Goal: Information Seeking & Learning: Check status

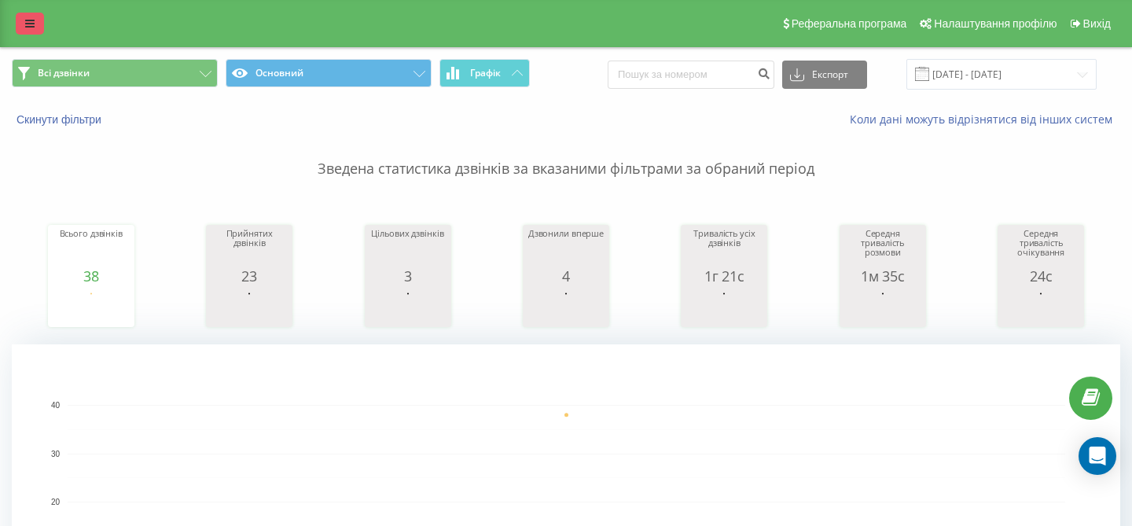
click at [35, 28] on link at bounding box center [30, 24] width 28 height 22
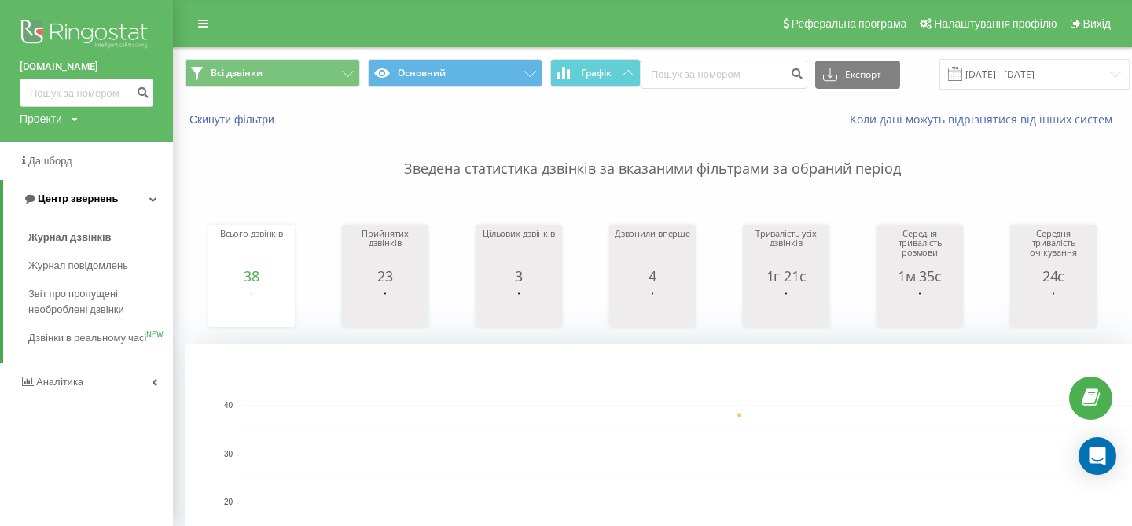
click at [129, 195] on link "Центр звернень" at bounding box center [88, 199] width 170 height 38
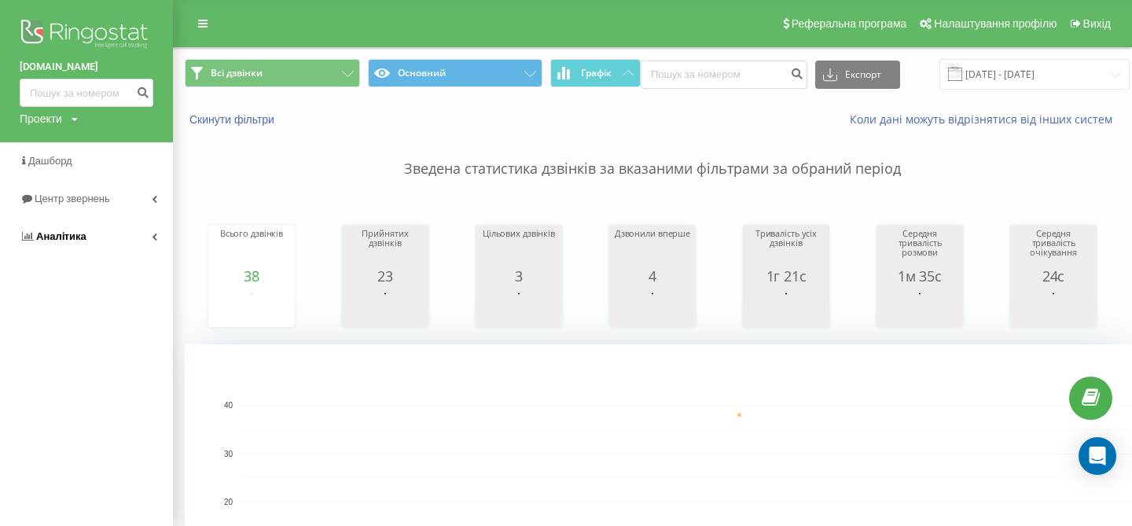
click at [110, 242] on link "Аналiтика" at bounding box center [86, 237] width 173 height 38
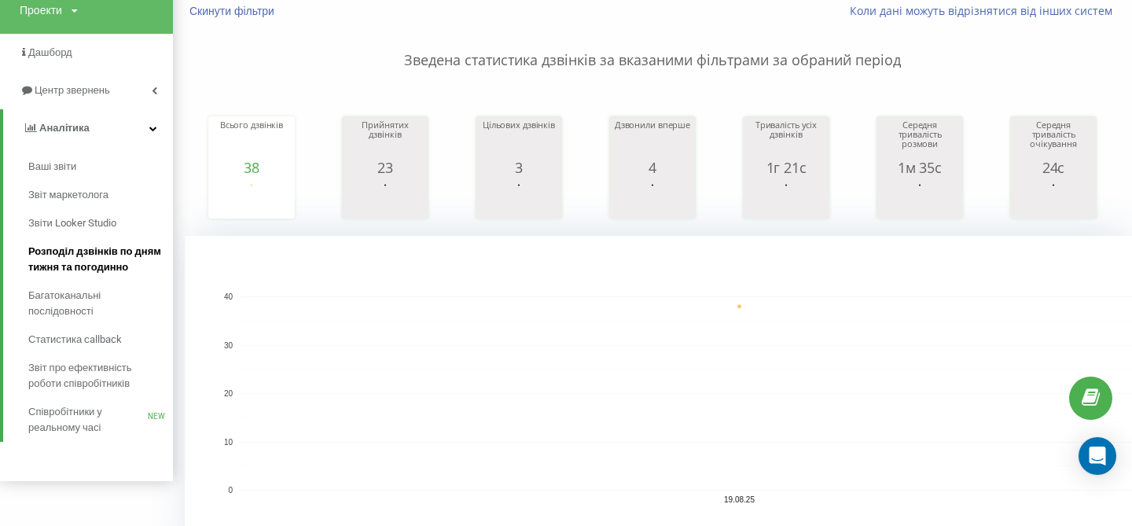
scroll to position [110, 0]
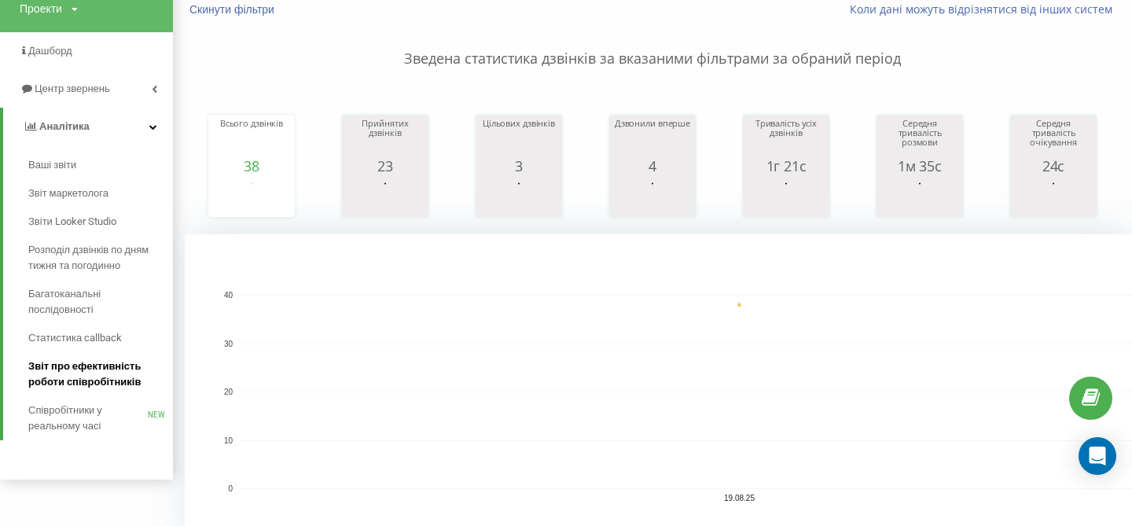
click at [134, 380] on span "Звіт про ефективність роботи співробітників" at bounding box center [96, 373] width 137 height 31
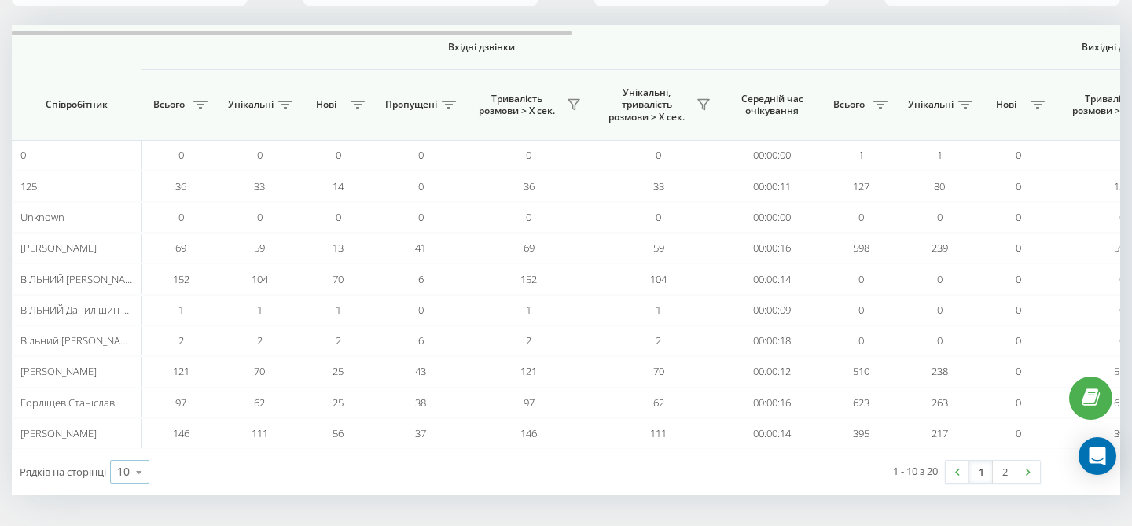
click at [127, 472] on div "10" at bounding box center [123, 472] width 13 height 16
click at [138, 399] on div "25" at bounding box center [130, 403] width 38 height 23
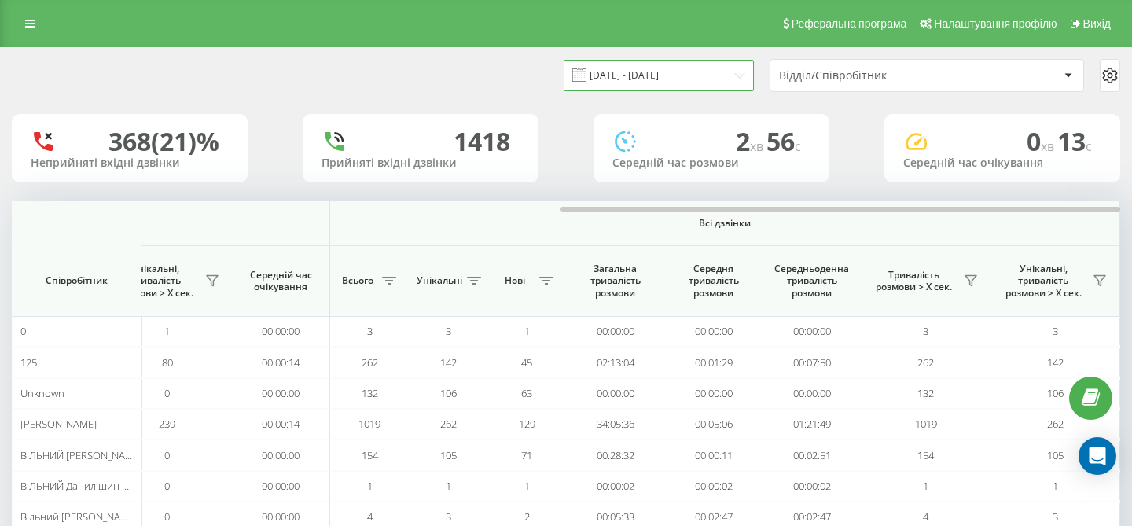
click at [735, 80] on input "20.07.2025 - 20.08.2025" at bounding box center [659, 75] width 190 height 31
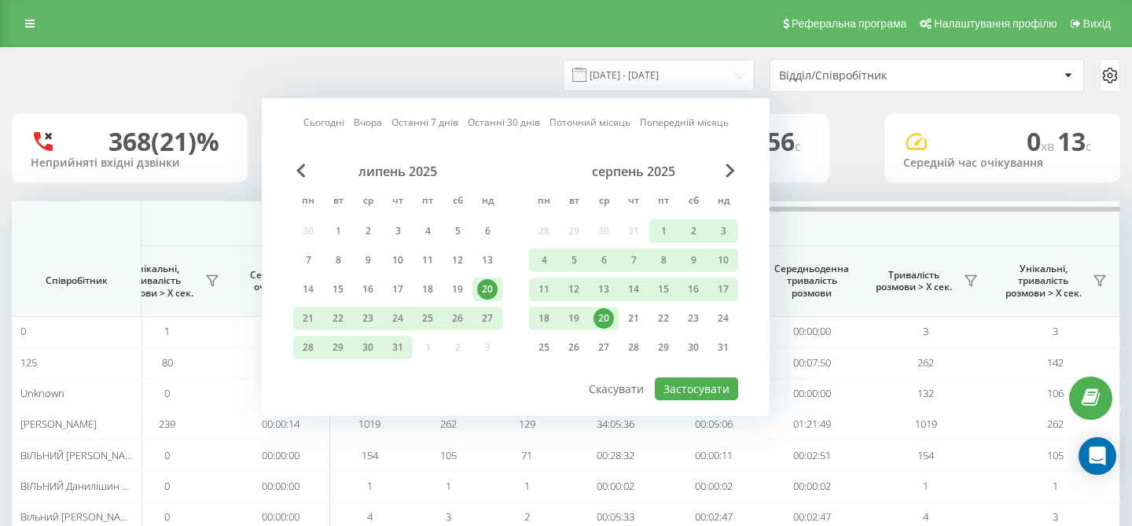
click at [601, 314] on div "20" at bounding box center [604, 318] width 20 height 20
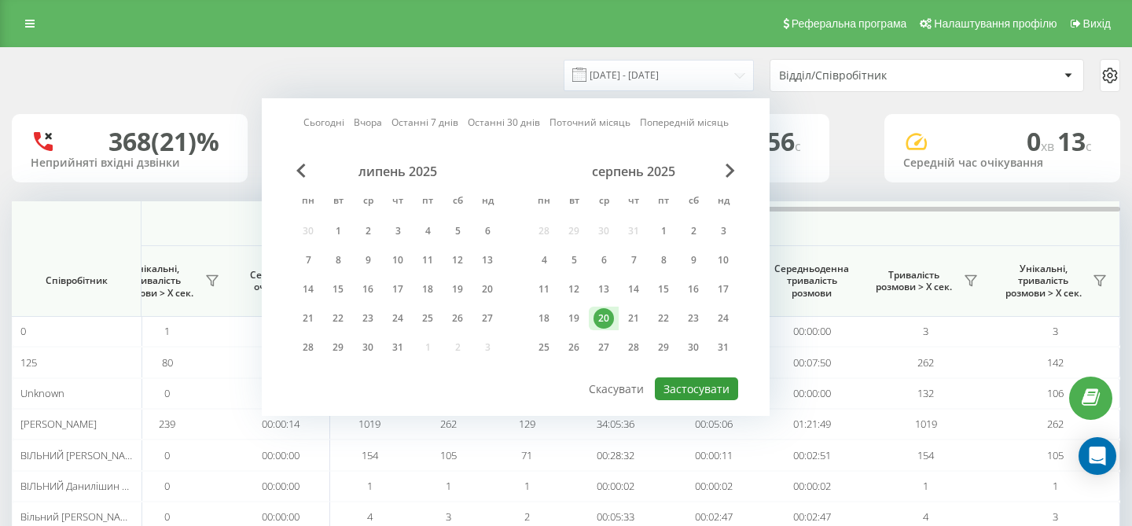
click at [717, 395] on button "Застосувати" at bounding box center [696, 388] width 83 height 23
type input "[DATE] - [DATE]"
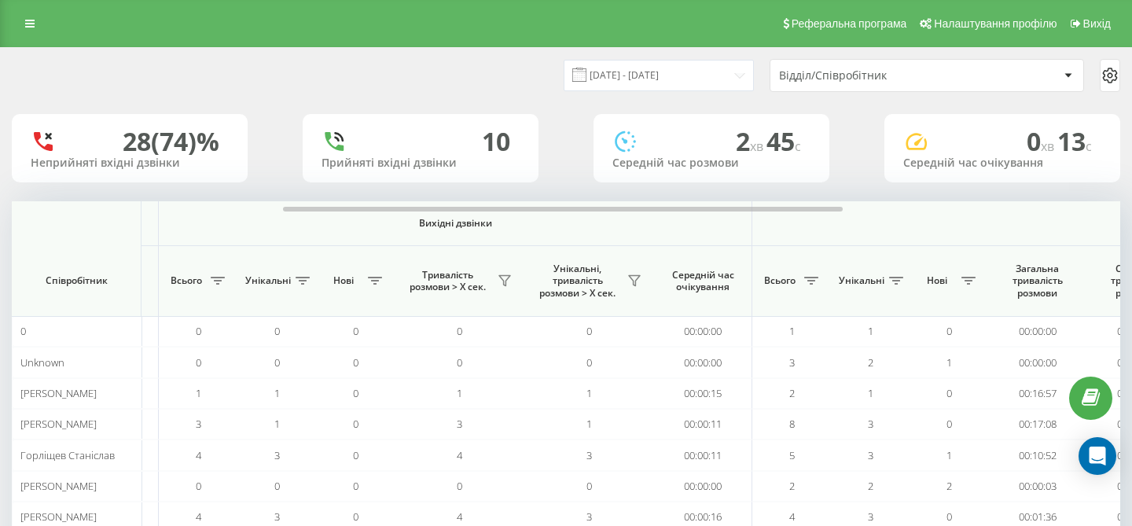
scroll to position [0, 569]
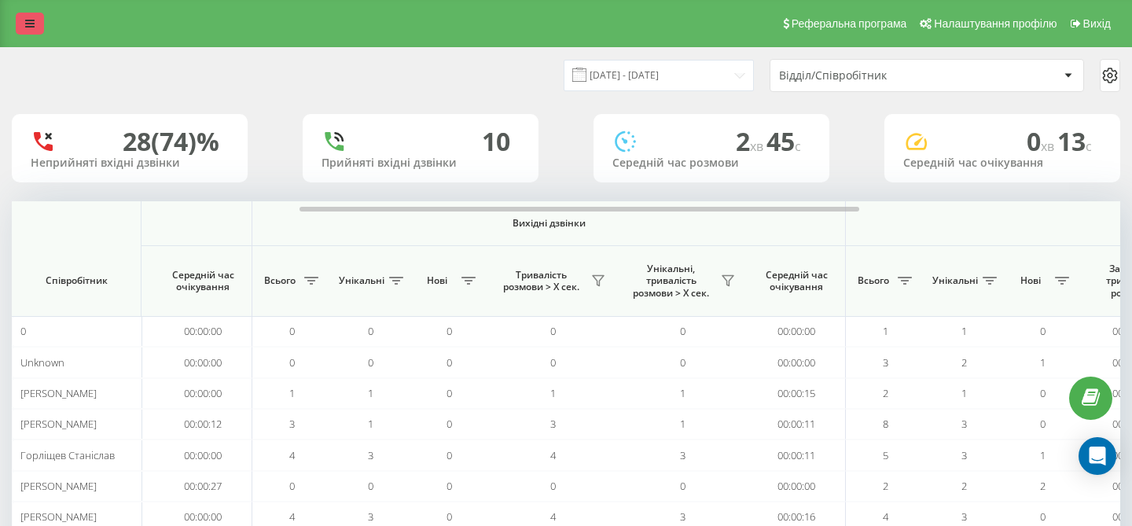
click at [31, 18] on icon at bounding box center [29, 23] width 9 height 11
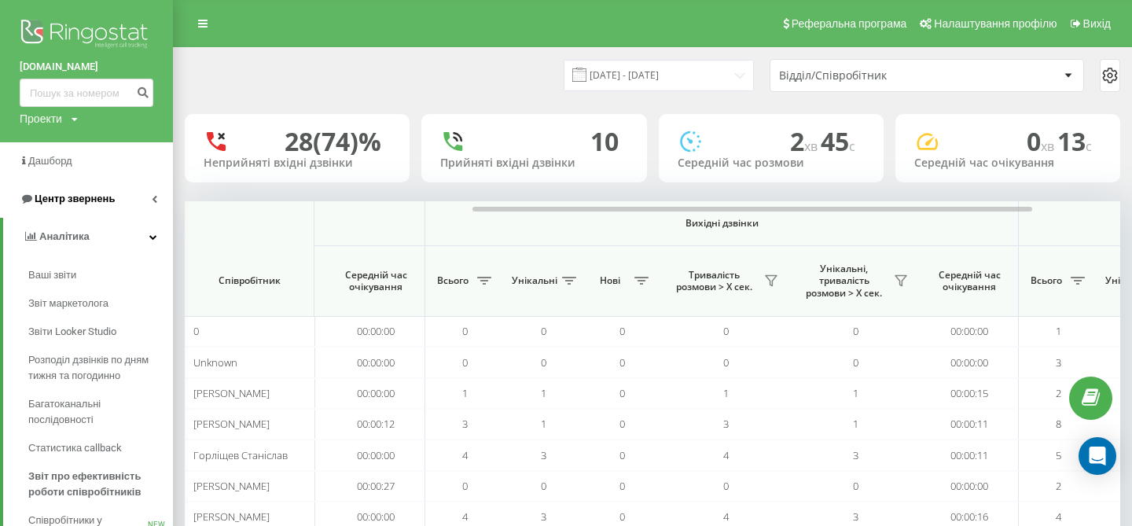
click at [54, 204] on span "Центр звернень" at bounding box center [75, 199] width 80 height 12
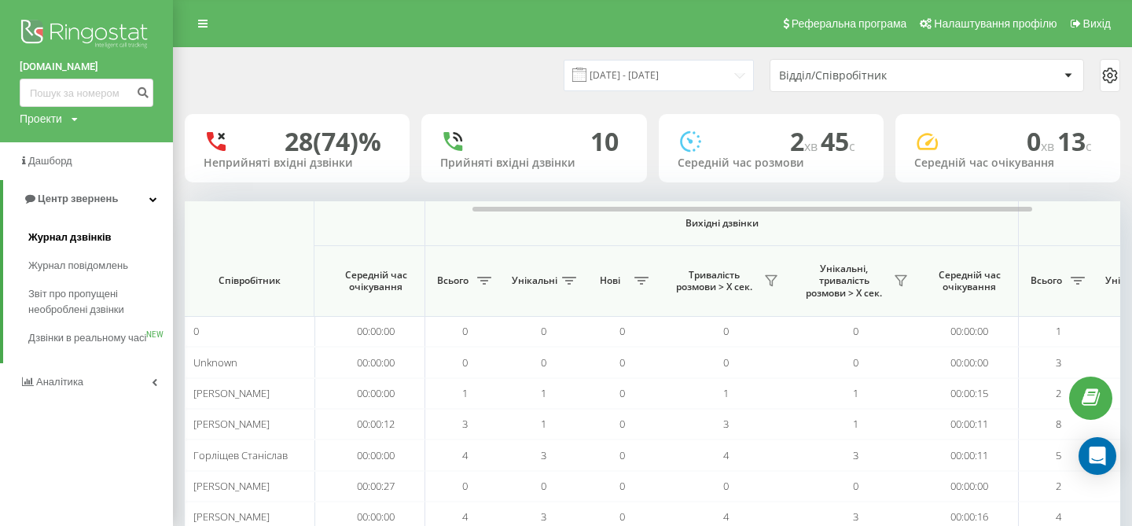
click at [87, 237] on span "Журнал дзвінків" at bounding box center [69, 238] width 83 height 16
click at [111, 242] on link "Журнал дзвінків" at bounding box center [100, 237] width 145 height 28
click at [99, 236] on span "Журнал дзвінків" at bounding box center [69, 238] width 83 height 16
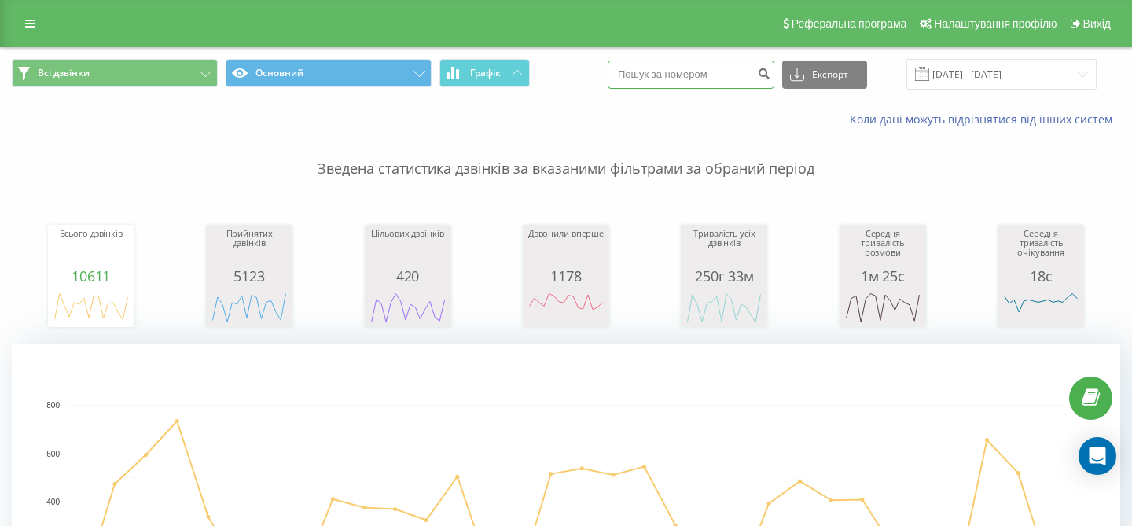
click at [755, 64] on input at bounding box center [691, 75] width 167 height 28
paste input "0958280155"
type input "0958280155"
click at [770, 76] on icon "submit" at bounding box center [763, 71] width 13 height 9
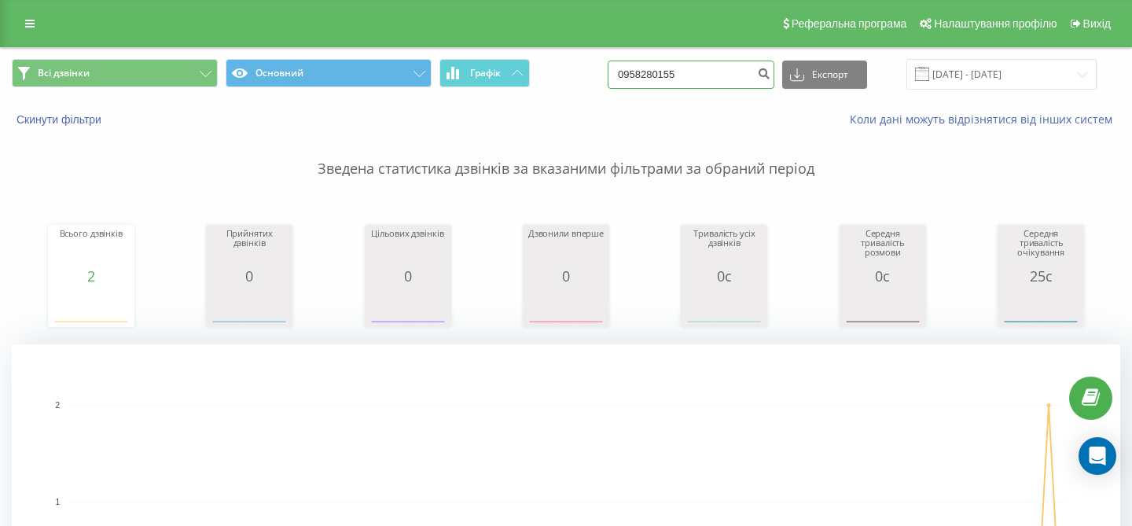
click at [714, 75] on input "0958280155" at bounding box center [691, 75] width 167 height 28
type input "0"
paste input "835391887"
drag, startPoint x: 654, startPoint y: 79, endPoint x: 744, endPoint y: 86, distance: 89.8
click at [744, 86] on input "835391887" at bounding box center [691, 75] width 167 height 28
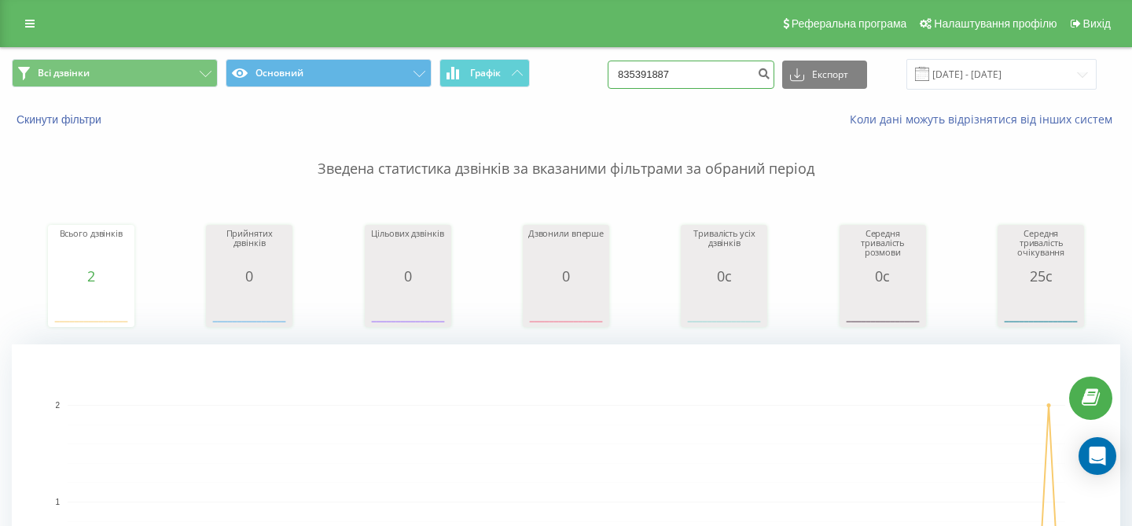
paste input "0932196000"
type input "0932196000"
click at [770, 76] on icon "submit" at bounding box center [763, 71] width 13 height 9
click at [28, 28] on icon at bounding box center [29, 23] width 9 height 11
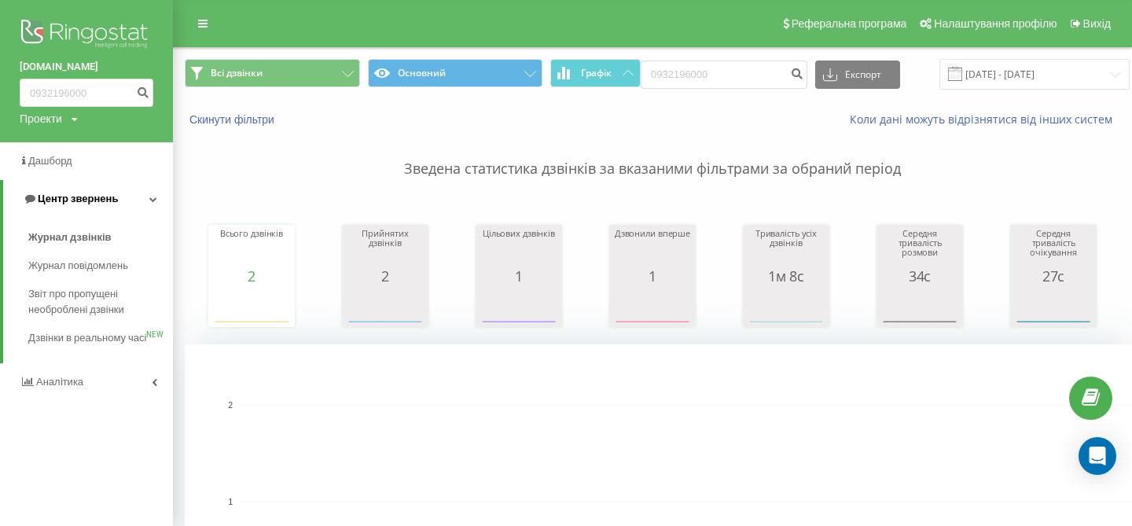
click at [131, 199] on link "Центр звернень" at bounding box center [88, 199] width 170 height 38
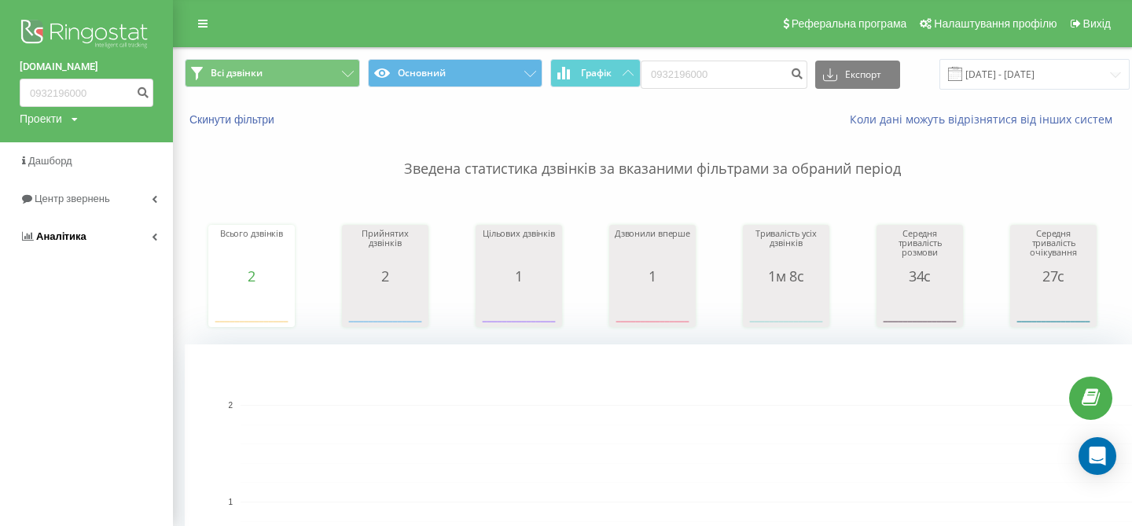
click at [118, 235] on link "Аналiтика" at bounding box center [86, 237] width 173 height 38
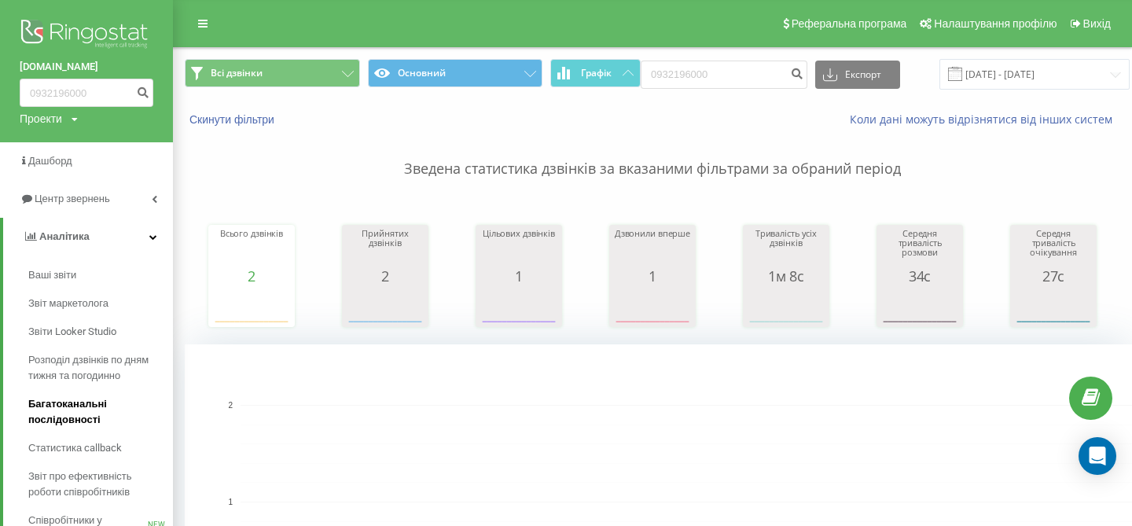
scroll to position [22, 0]
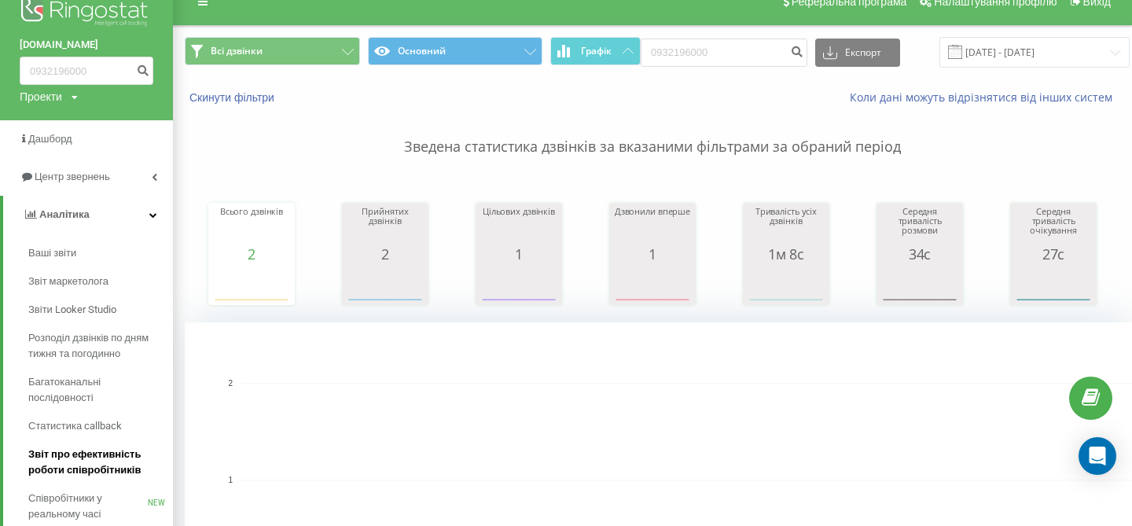
click at [98, 456] on span "Звіт про ефективність роботи співробітників" at bounding box center [96, 462] width 137 height 31
click at [305, 460] on rect "A chart." at bounding box center [740, 480] width 998 height 194
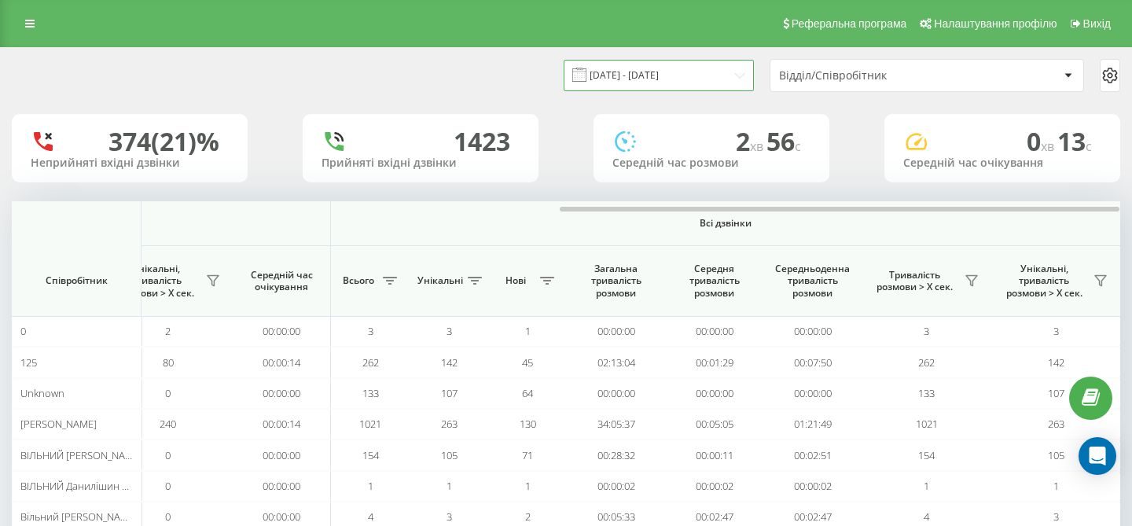
click at [721, 70] on input "20.07.2025 - 20.08.2025" at bounding box center [659, 75] width 190 height 31
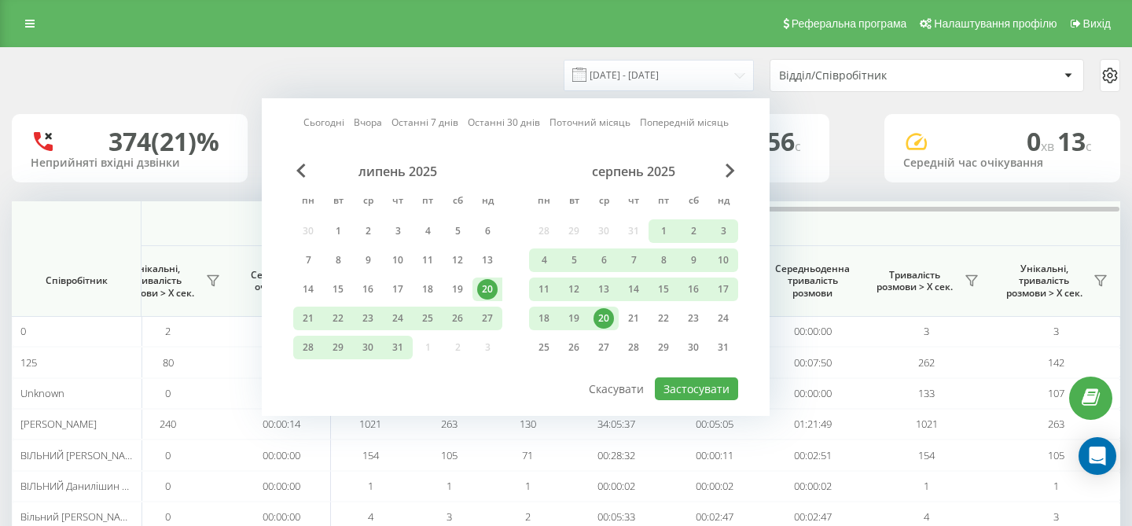
click at [604, 314] on div "20" at bounding box center [604, 318] width 20 height 20
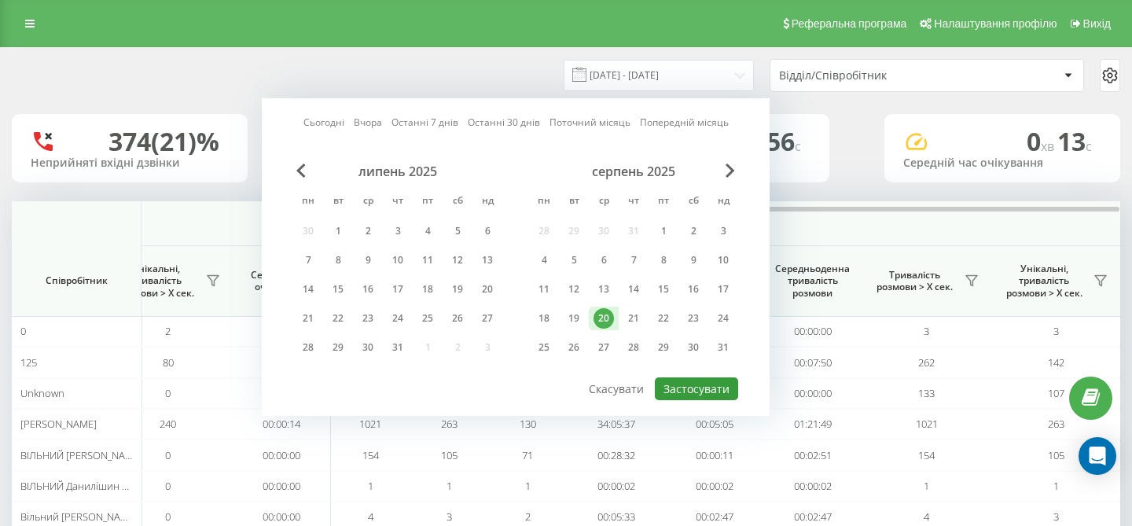
click at [706, 392] on button "Застосувати" at bounding box center [696, 388] width 83 height 23
type input "20.08.2025 - 20.08.2025"
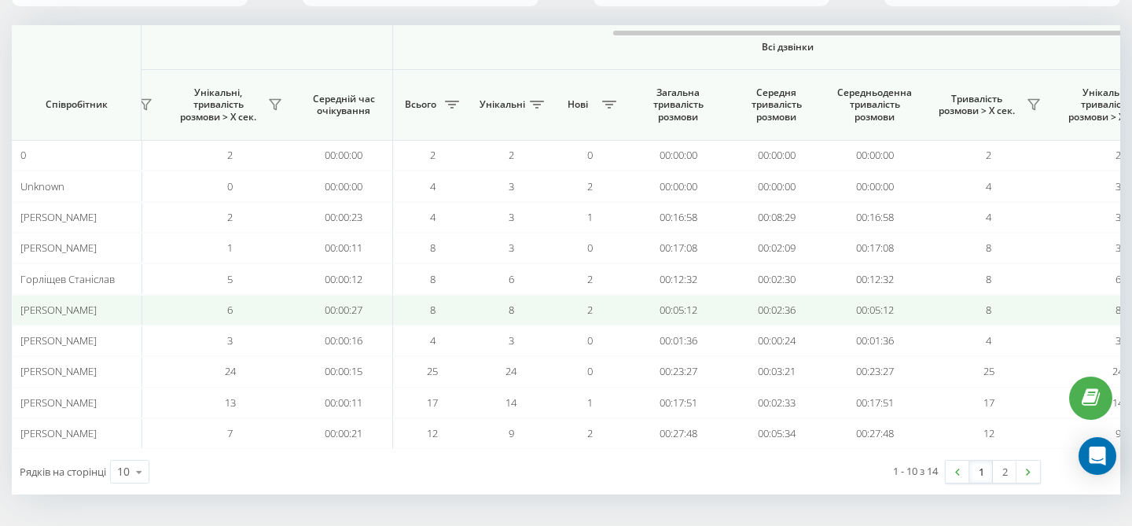
scroll to position [0, 1085]
